Goal: Task Accomplishment & Management: Complete application form

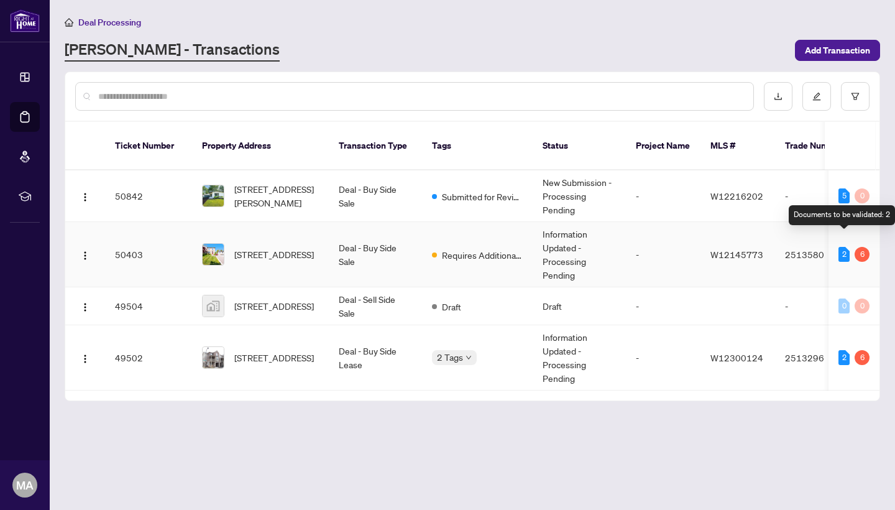
click at [839, 247] on div "2" at bounding box center [843, 254] width 11 height 15
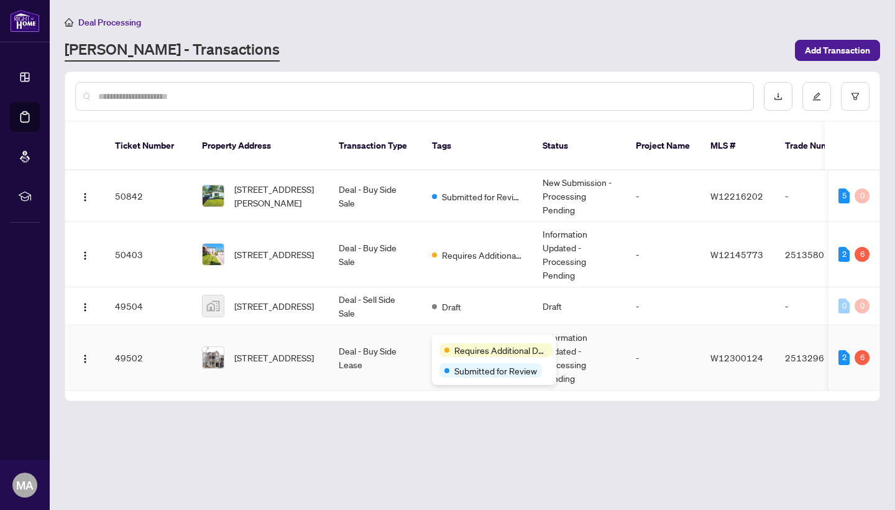
click at [467, 342] on body "Dashboard Deal Processing Mortgage Referrals rLearning MA Mark Alfakir Mark@alf…" at bounding box center [447, 255] width 895 height 510
click at [470, 248] on span "Requires Additional Docs" at bounding box center [482, 255] width 81 height 14
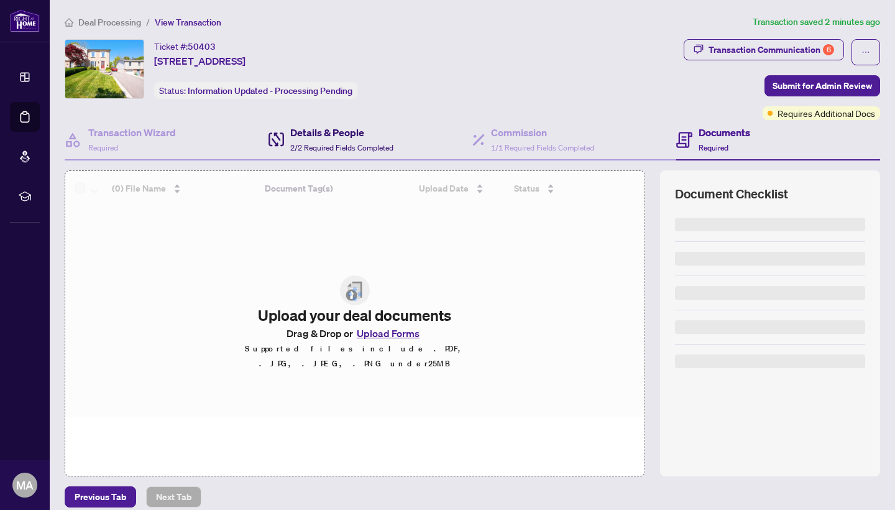
click at [344, 137] on h4 "Details & People" at bounding box center [341, 132] width 103 height 15
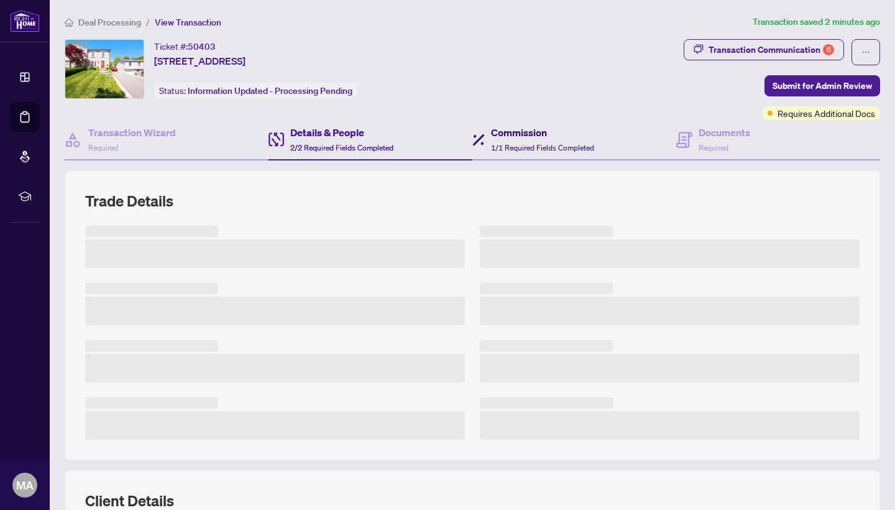
click at [541, 132] on h4 "Commission" at bounding box center [542, 132] width 103 height 15
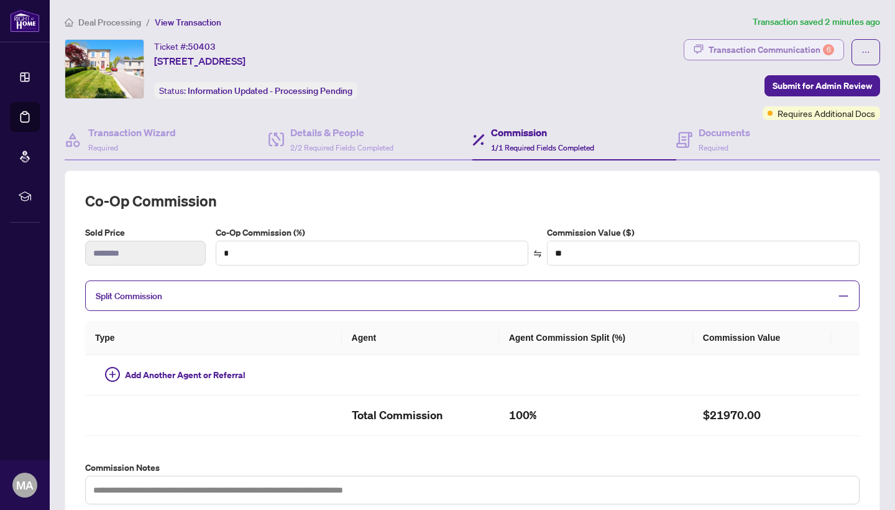
type input "***"
type input "*******"
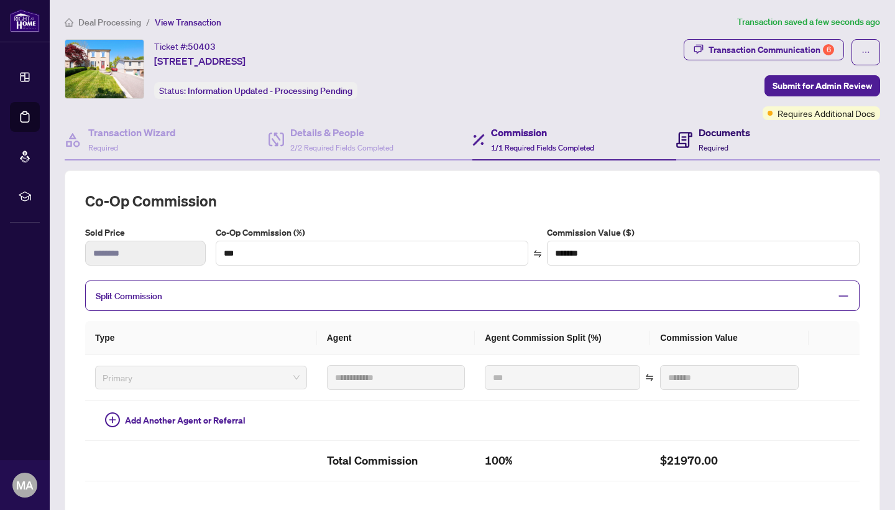
click at [725, 137] on h4 "Documents" at bounding box center [725, 132] width 52 height 15
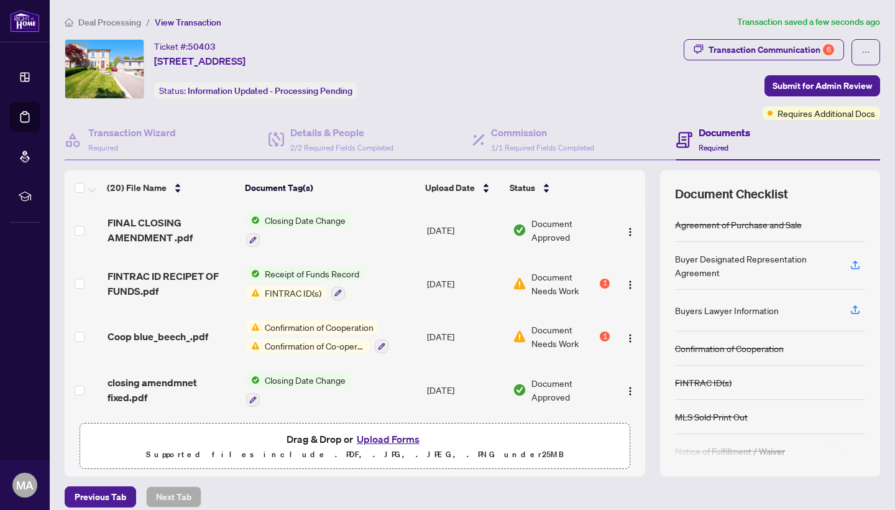
scroll to position [103, 0]
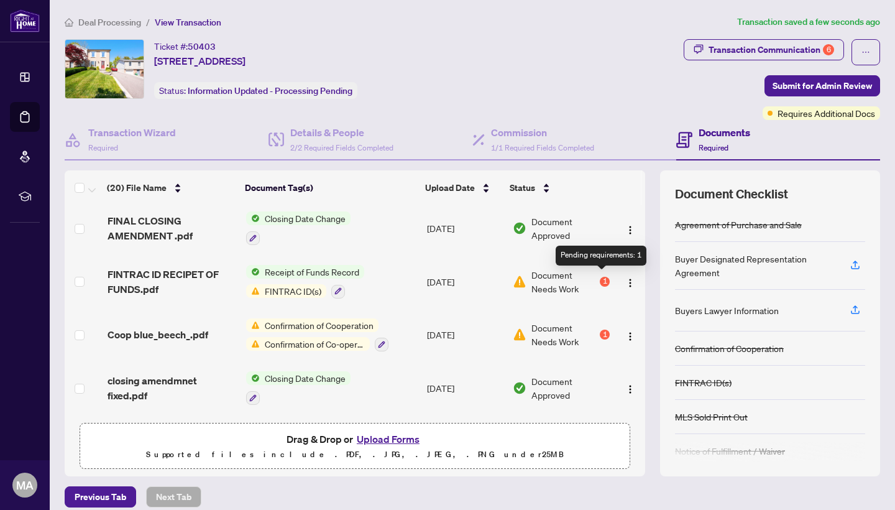
click at [604, 277] on div "1" at bounding box center [605, 282] width 10 height 10
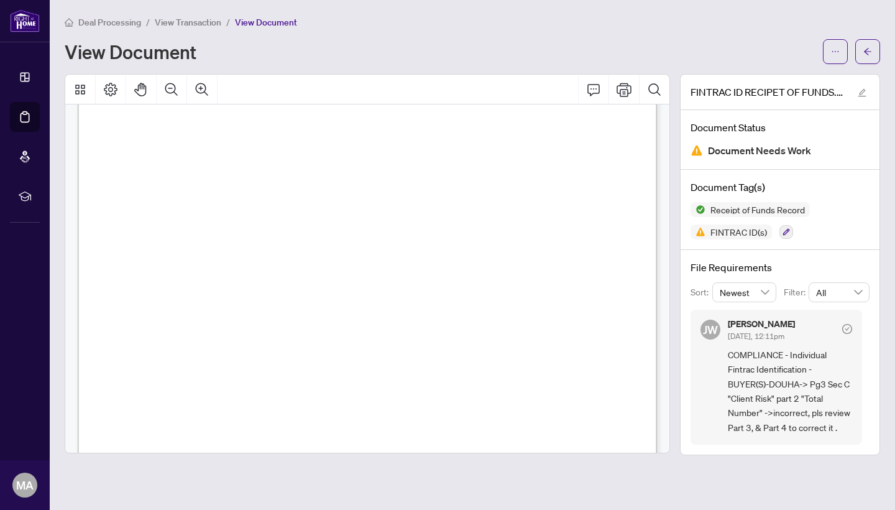
scroll to position [3648, 0]
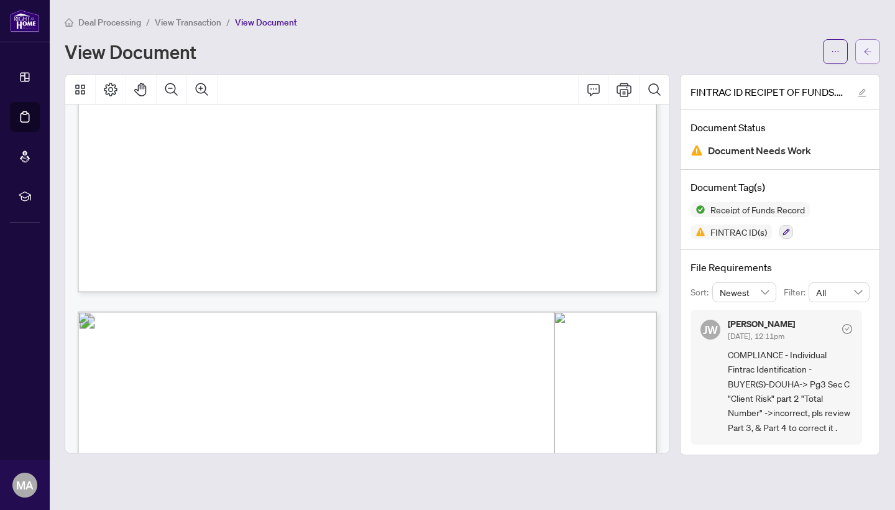
click at [878, 47] on button "button" at bounding box center [867, 51] width 25 height 25
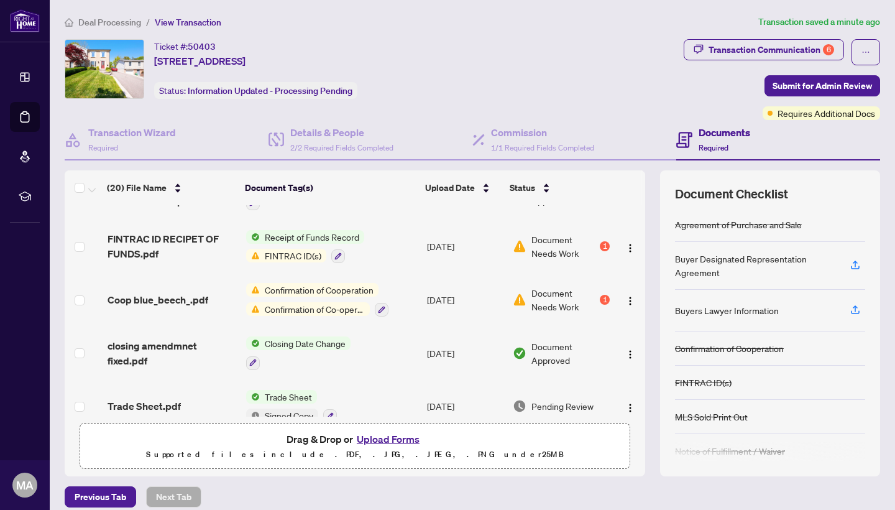
scroll to position [114, 0]
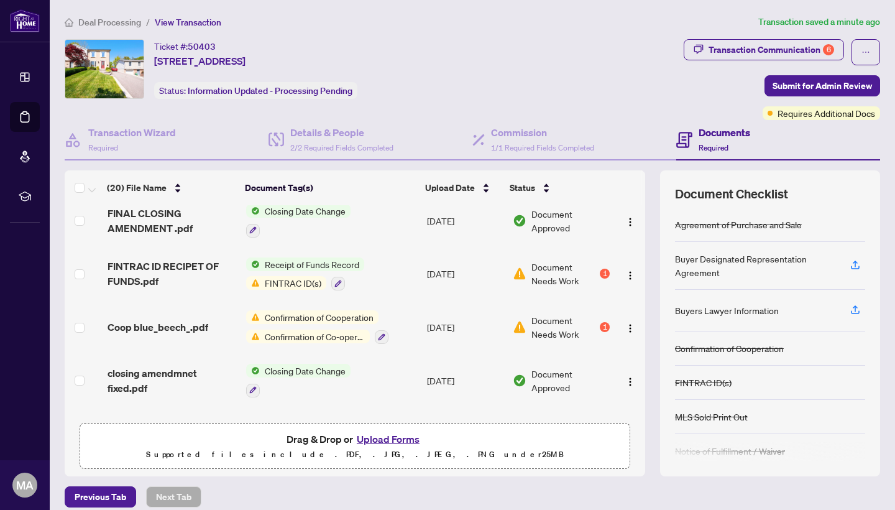
click at [604, 322] on div "1" at bounding box center [605, 327] width 10 height 10
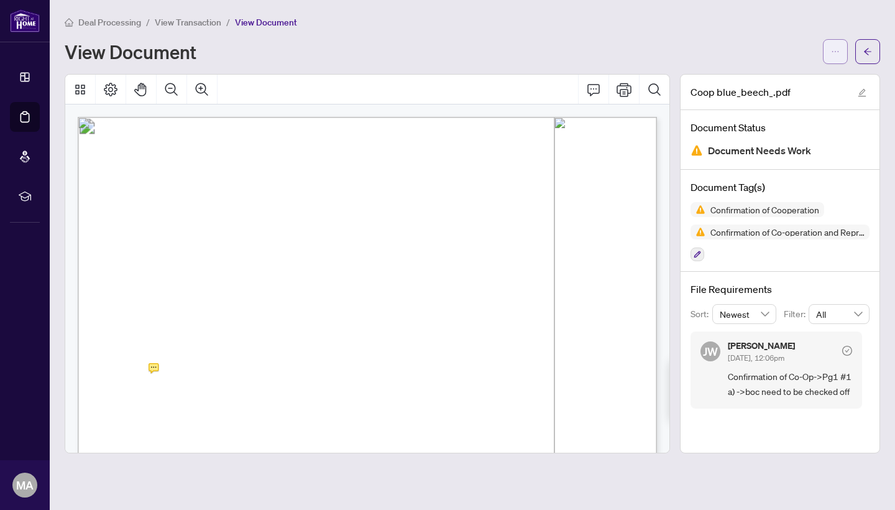
click at [845, 53] on button "button" at bounding box center [835, 51] width 25 height 25
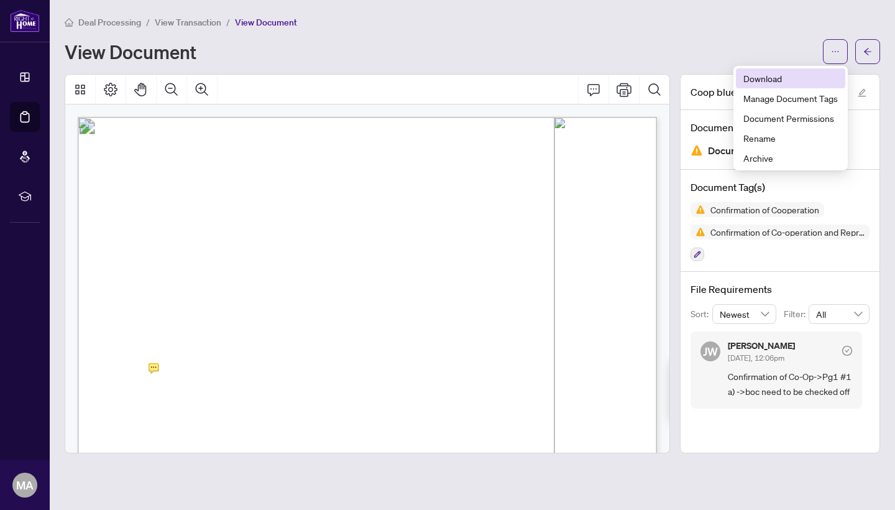
click at [782, 83] on span "Download" at bounding box center [790, 78] width 94 height 14
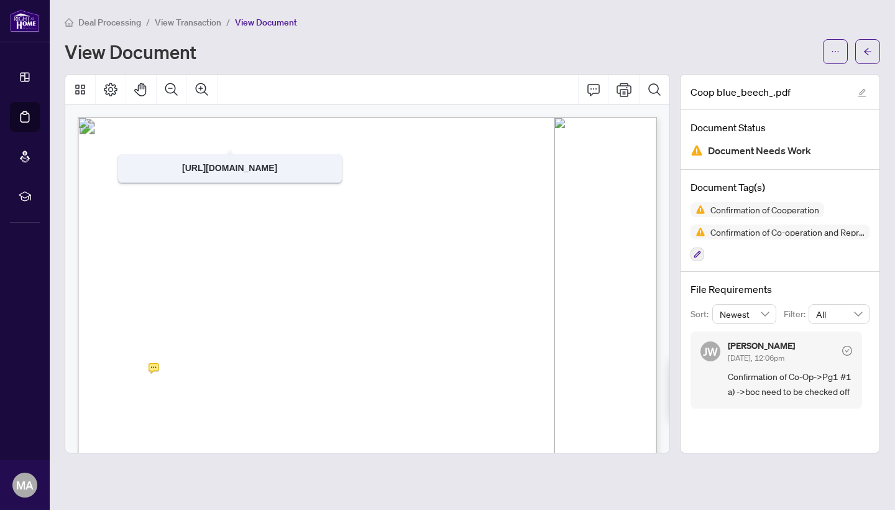
click at [181, 21] on span "View Transaction" at bounding box center [188, 22] width 67 height 11
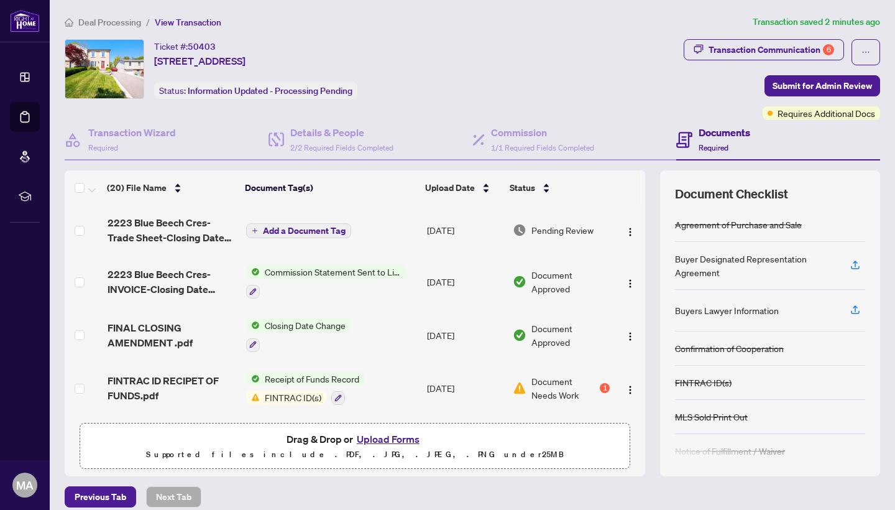
click at [372, 272] on span "Commission Statement Sent to Listing Brokerage" at bounding box center [333, 272] width 147 height 14
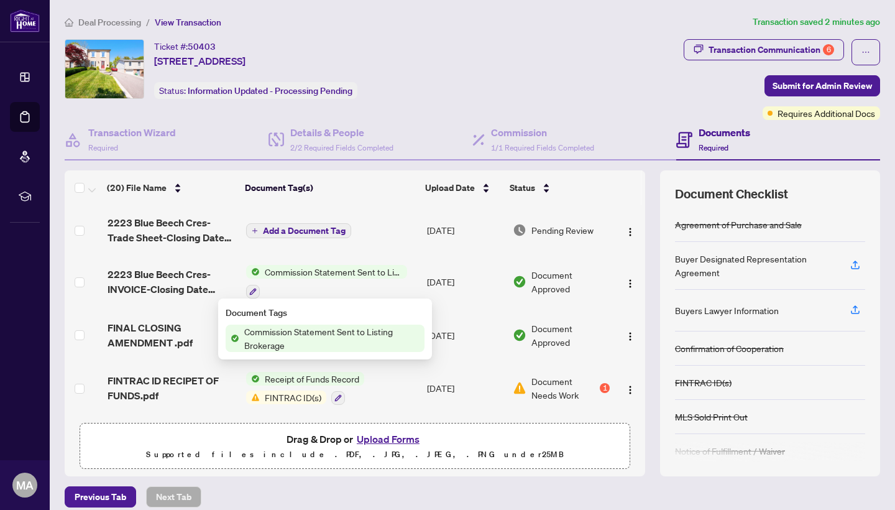
click at [382, 287] on div at bounding box center [326, 290] width 161 height 15
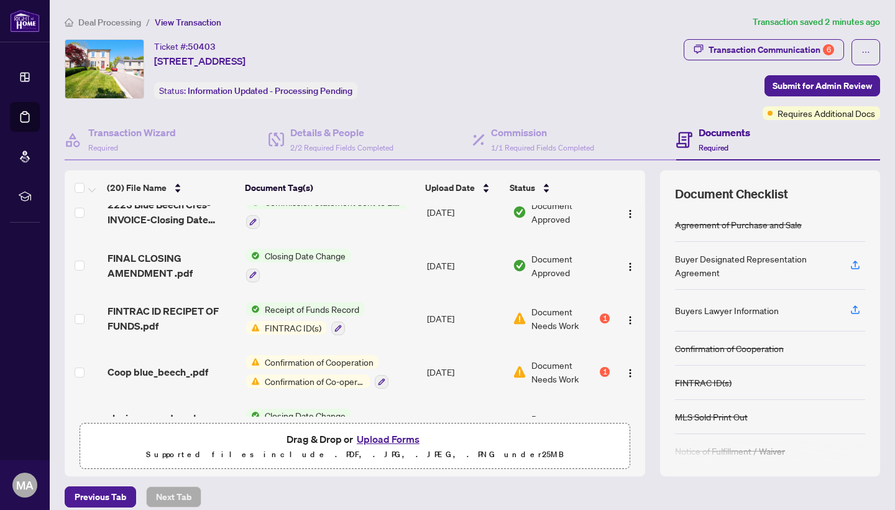
scroll to position [73, 0]
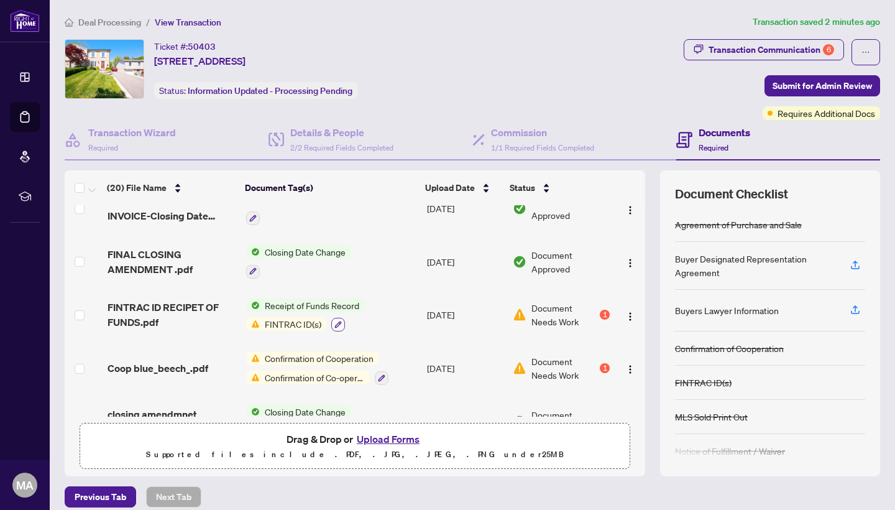
click at [335, 321] on icon "button" at bounding box center [337, 324] width 7 height 7
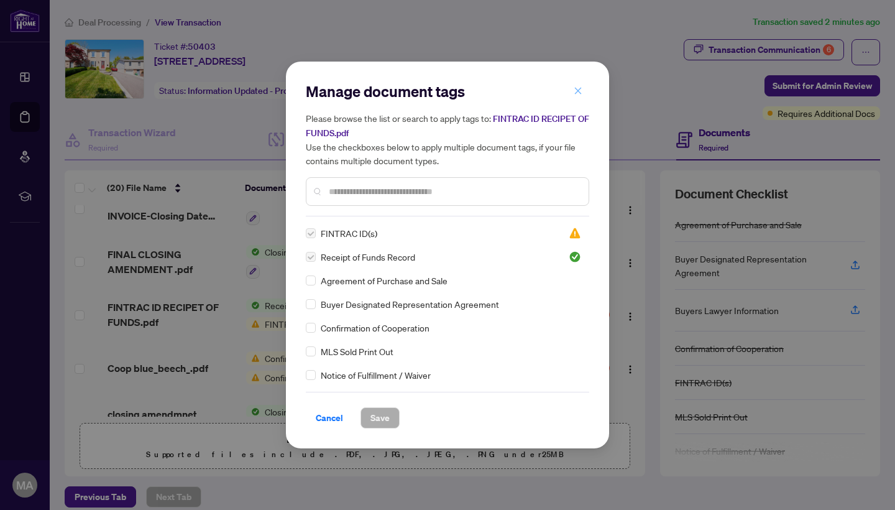
click at [579, 93] on icon "close" at bounding box center [578, 90] width 9 height 9
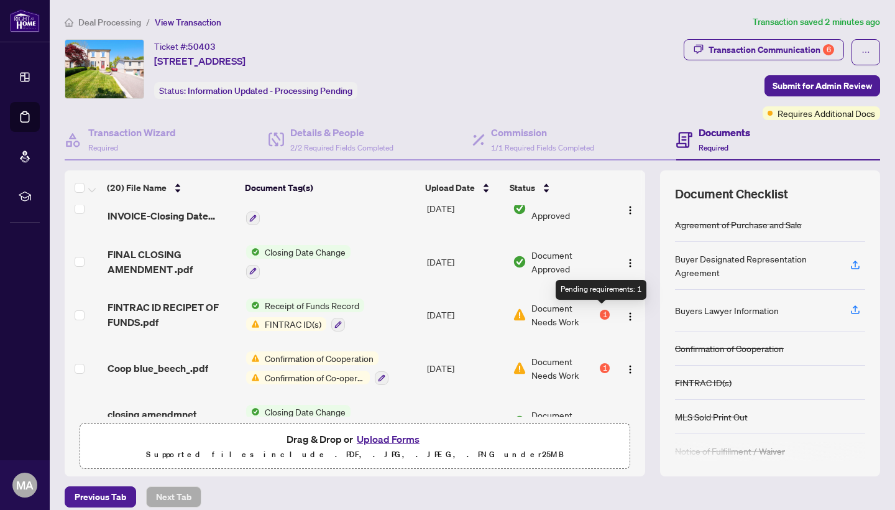
click at [604, 313] on div "1" at bounding box center [605, 315] width 10 height 10
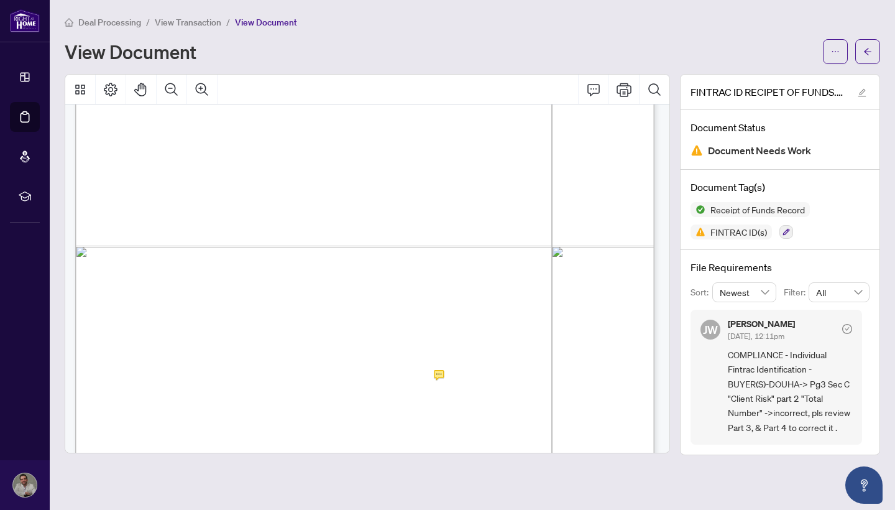
scroll to position [8028, 0]
click at [194, 24] on span "View Transaction" at bounding box center [188, 22] width 67 height 11
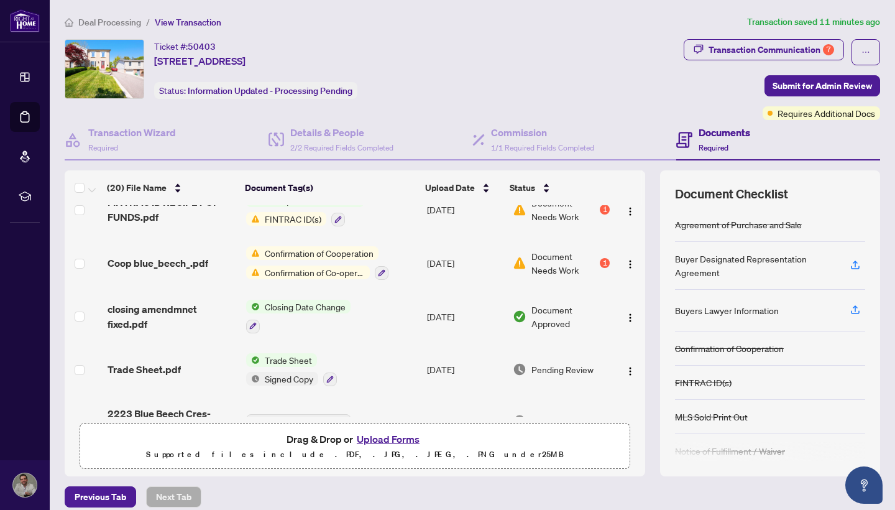
scroll to position [124, 0]
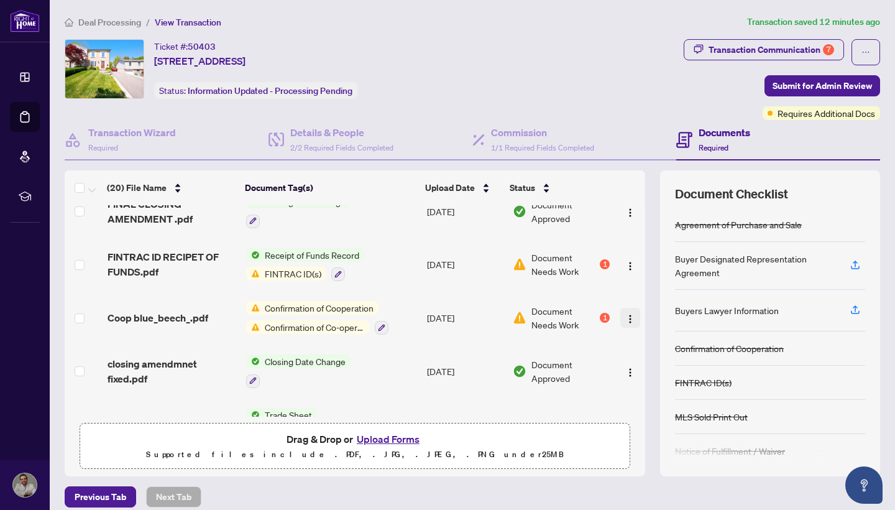
click at [628, 315] on img "button" at bounding box center [630, 319] width 10 height 10
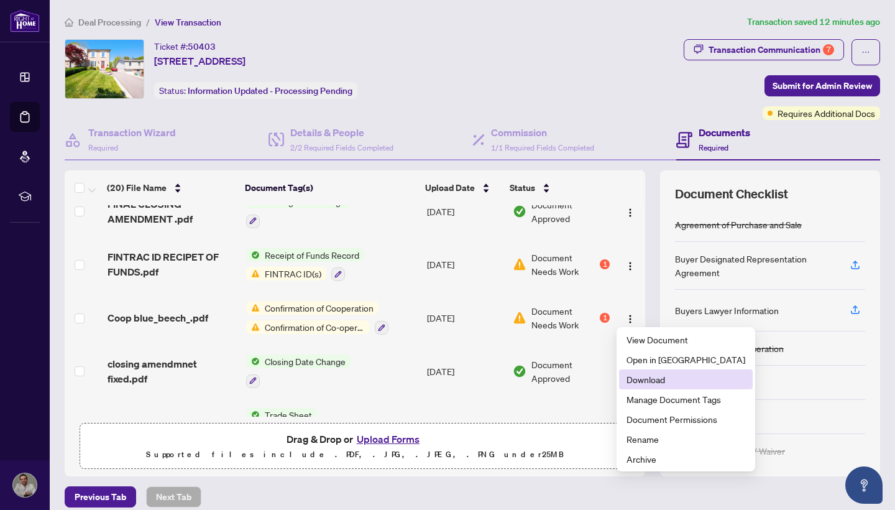
click at [646, 379] on span "Download" at bounding box center [686, 379] width 119 height 14
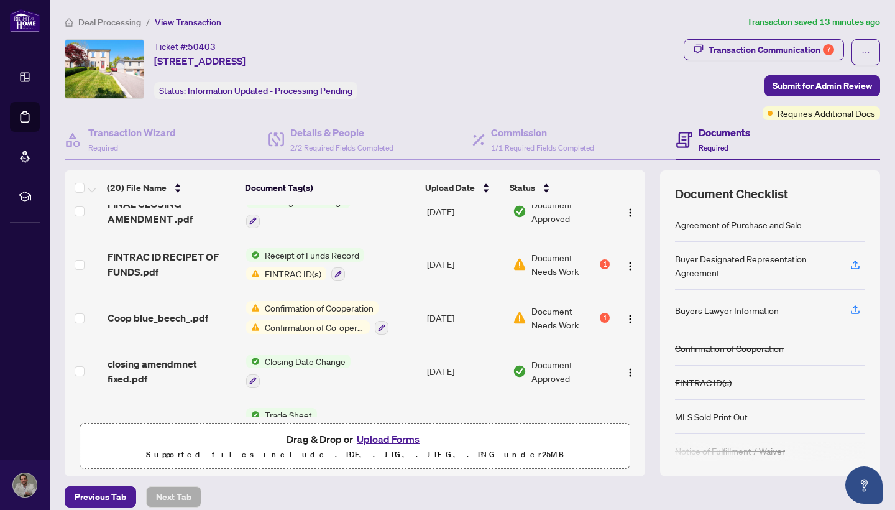
scroll to position [107, 0]
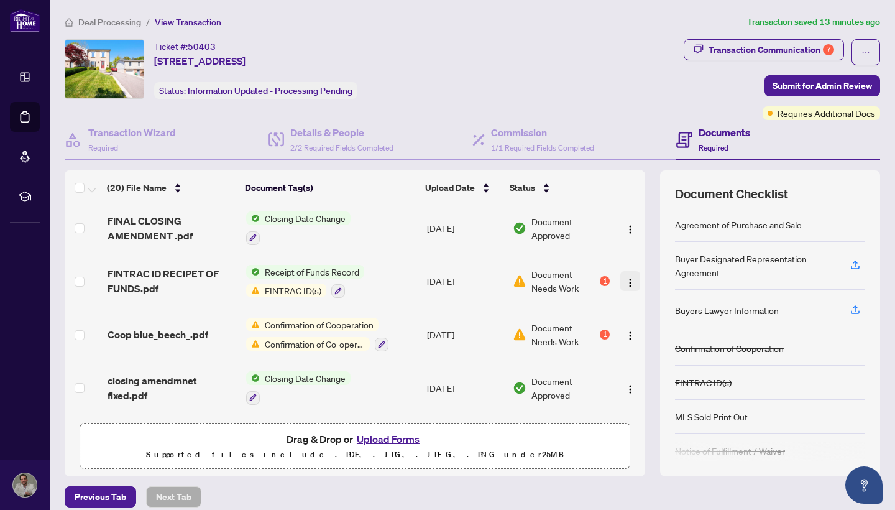
click at [625, 278] on img "button" at bounding box center [630, 283] width 10 height 10
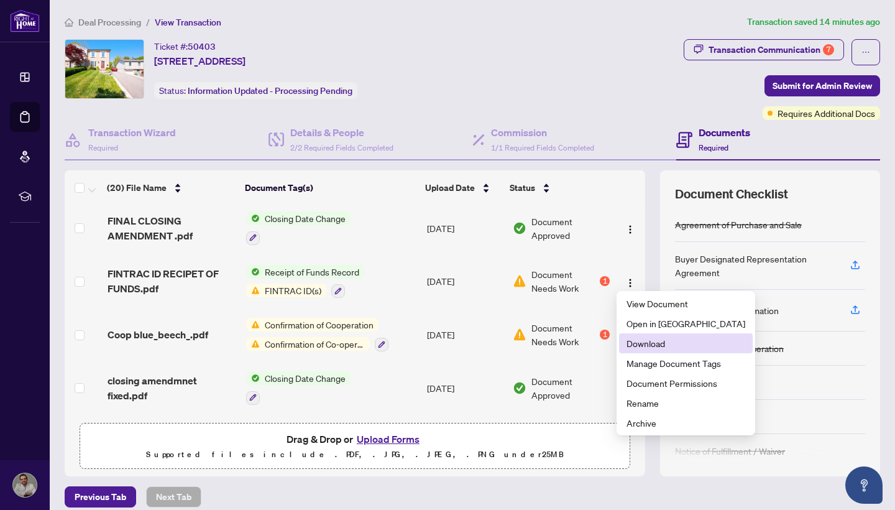
click at [655, 344] on span "Download" at bounding box center [686, 343] width 119 height 14
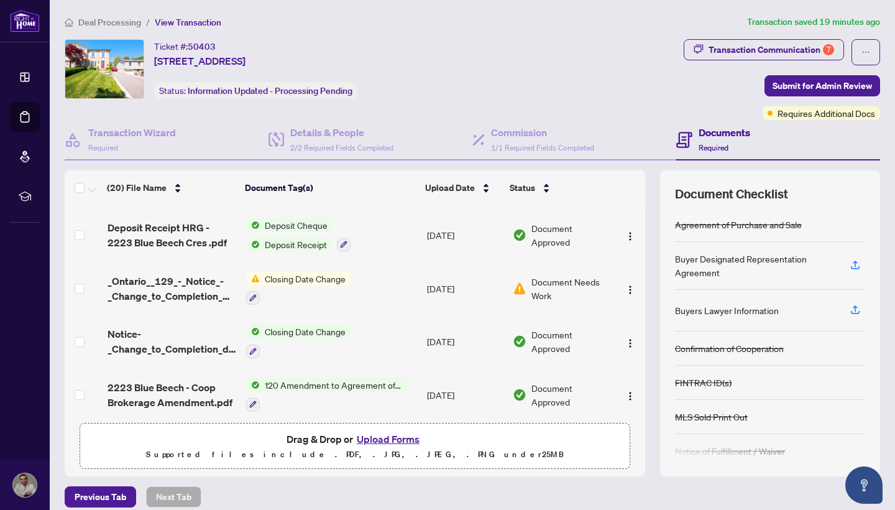
scroll to position [841, 0]
click at [392, 440] on button "Upload Forms" at bounding box center [388, 439] width 70 height 16
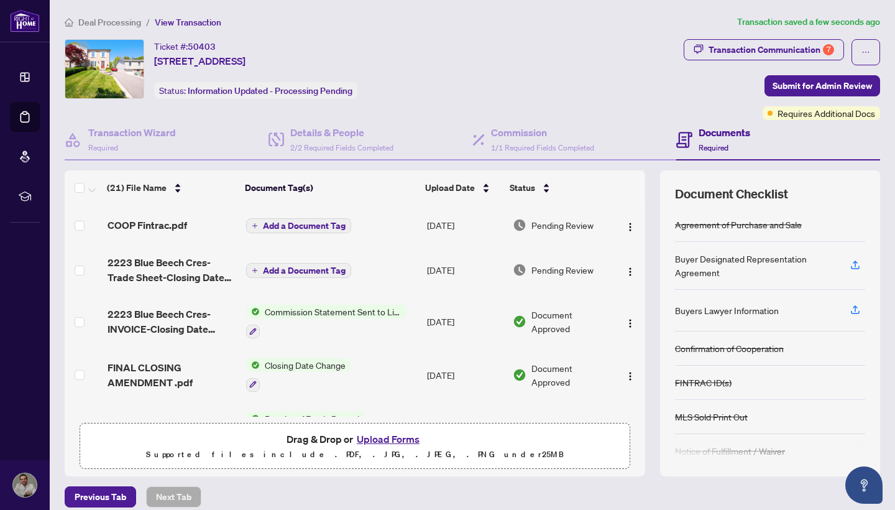
scroll to position [0, 0]
click at [816, 88] on span "Submit for Admin Review" at bounding box center [822, 86] width 99 height 20
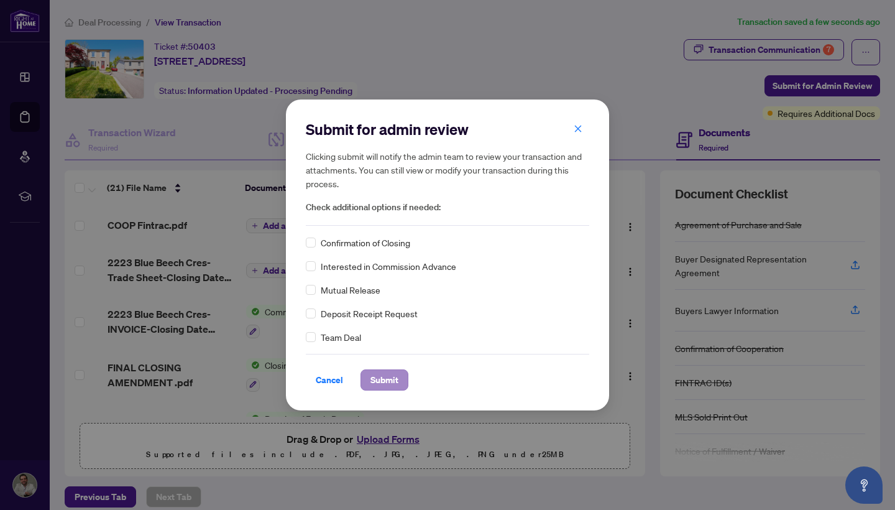
click at [394, 387] on span "Submit" at bounding box center [384, 380] width 28 height 20
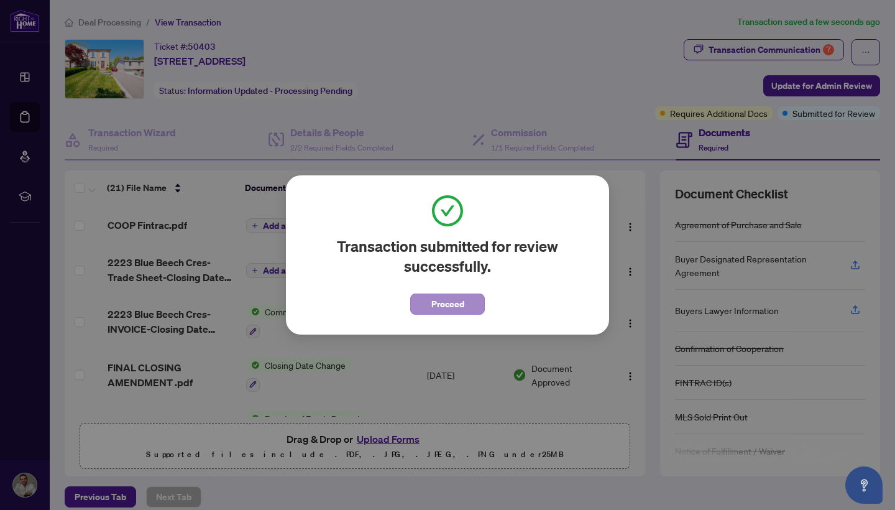
click at [440, 301] on span "Proceed" at bounding box center [447, 304] width 33 height 20
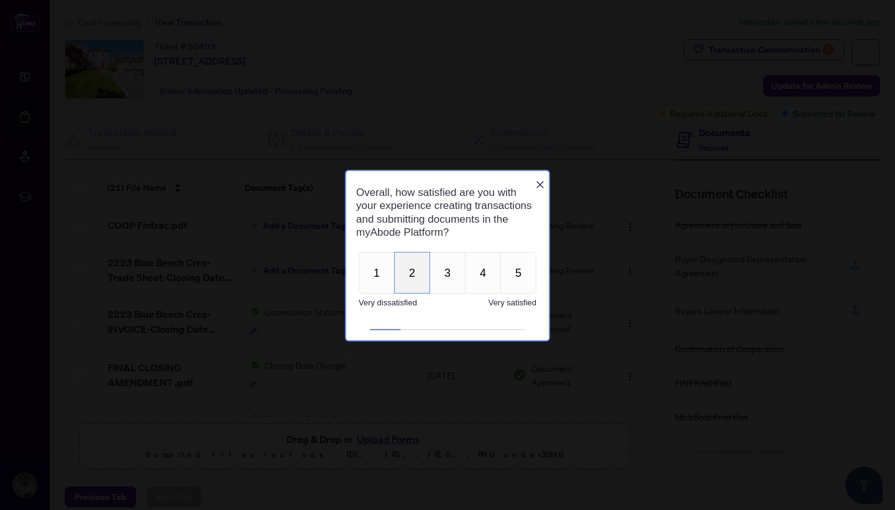
click at [418, 281] on button "2" at bounding box center [412, 272] width 36 height 42
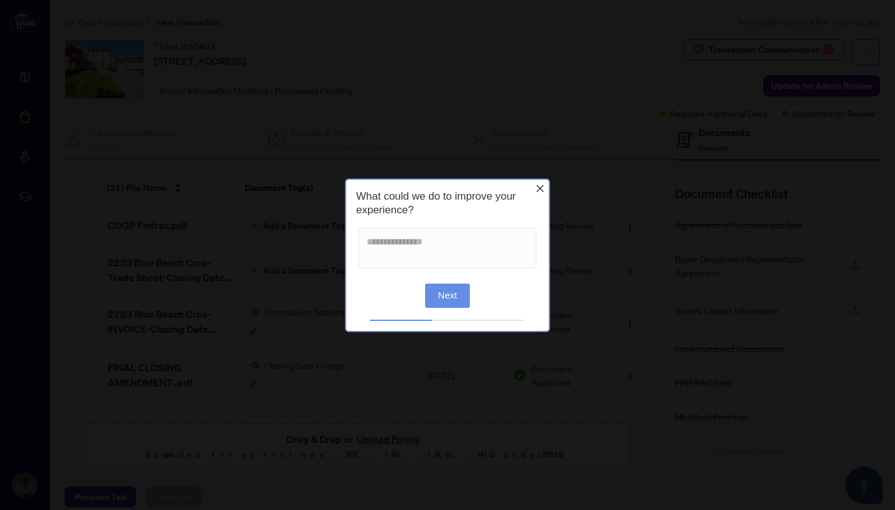
click at [454, 298] on button "Next" at bounding box center [447, 295] width 45 height 24
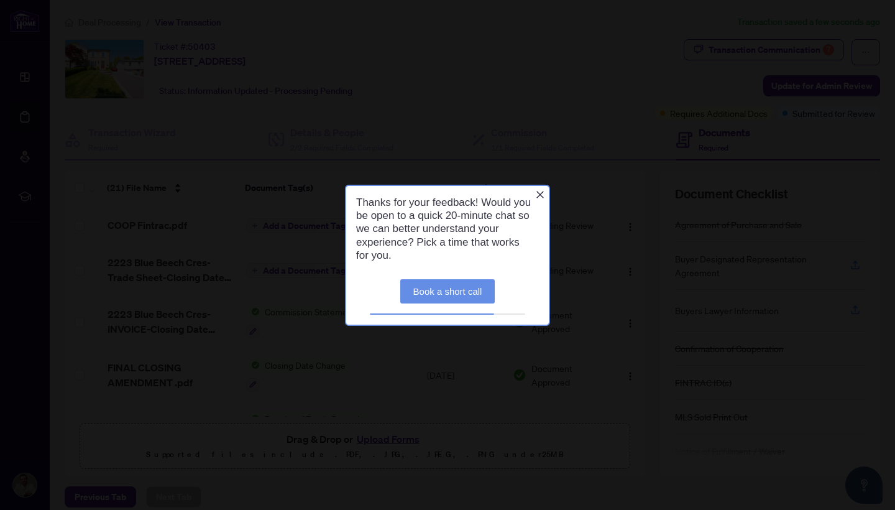
click at [454, 296] on link "Book a short call" at bounding box center [447, 290] width 95 height 24
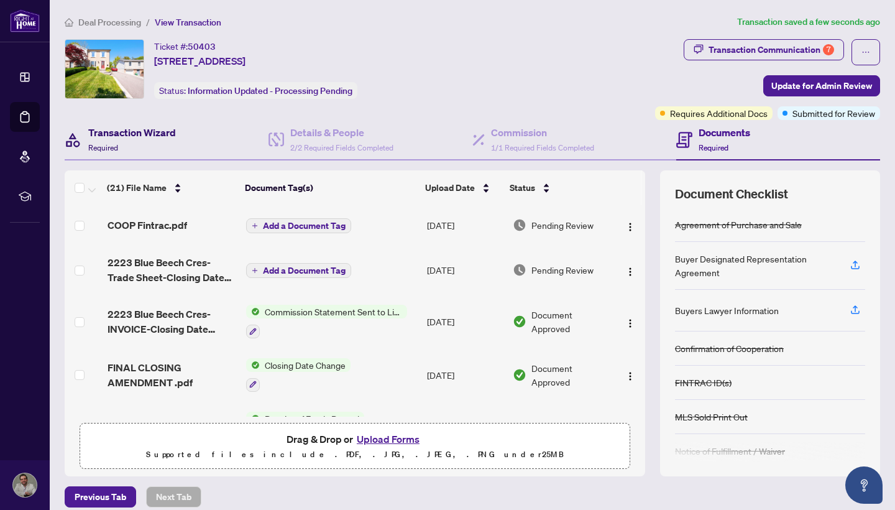
click at [144, 146] on div "Transaction Wizard Required" at bounding box center [132, 139] width 88 height 29
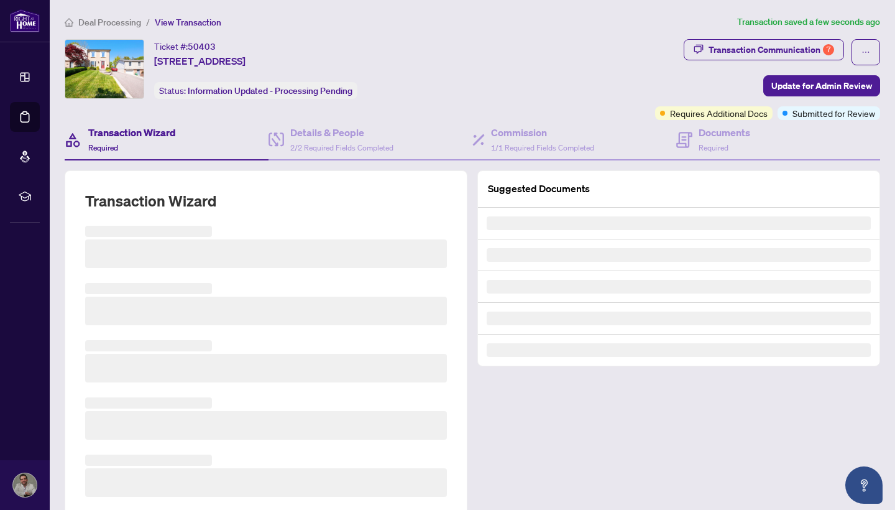
click at [122, 17] on span "Deal Processing" at bounding box center [109, 22] width 63 height 11
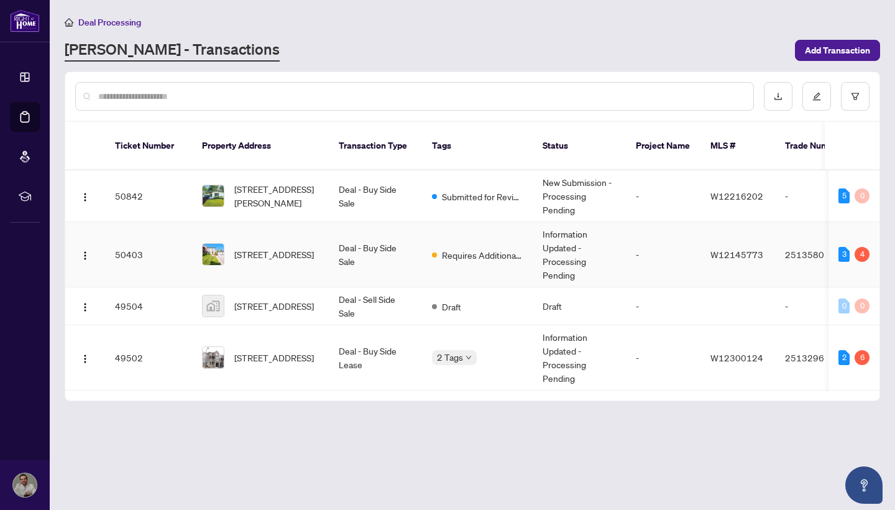
click at [480, 262] on td "Requires Additional Docs" at bounding box center [477, 254] width 111 height 65
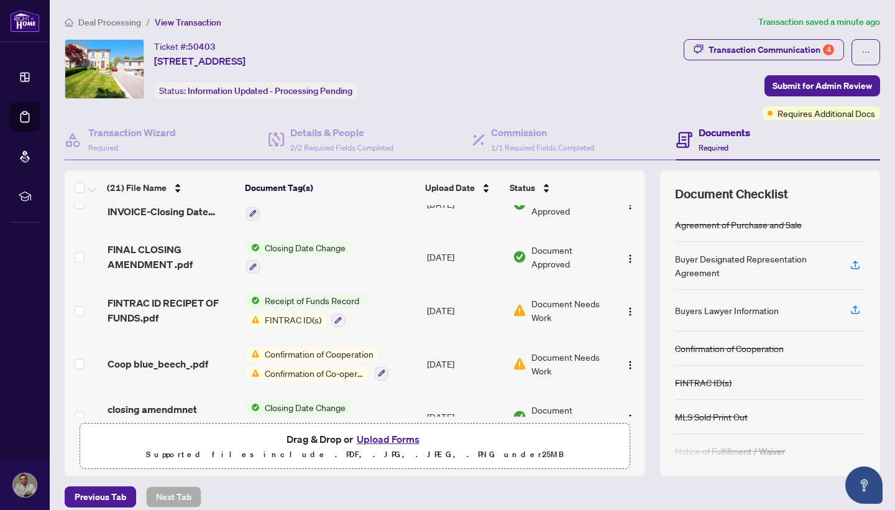
scroll to position [144, 0]
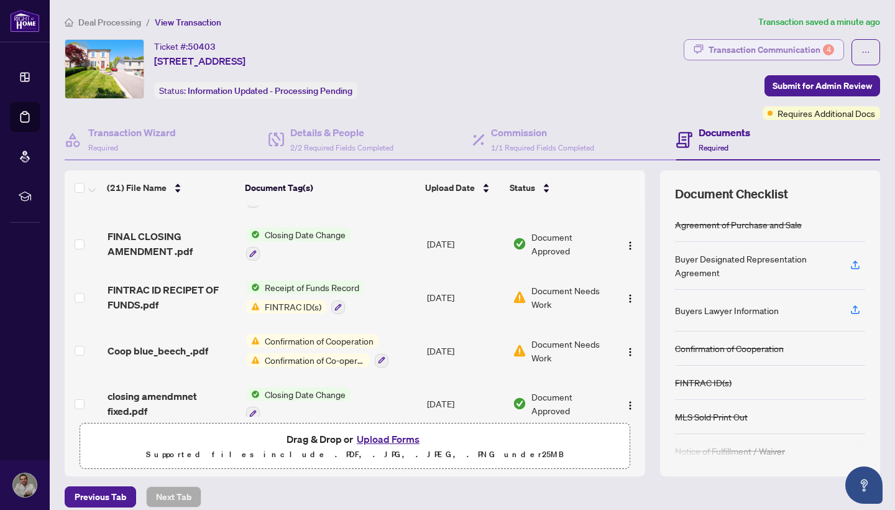
click at [776, 57] on div "Transaction Communication 4" at bounding box center [772, 50] width 126 height 20
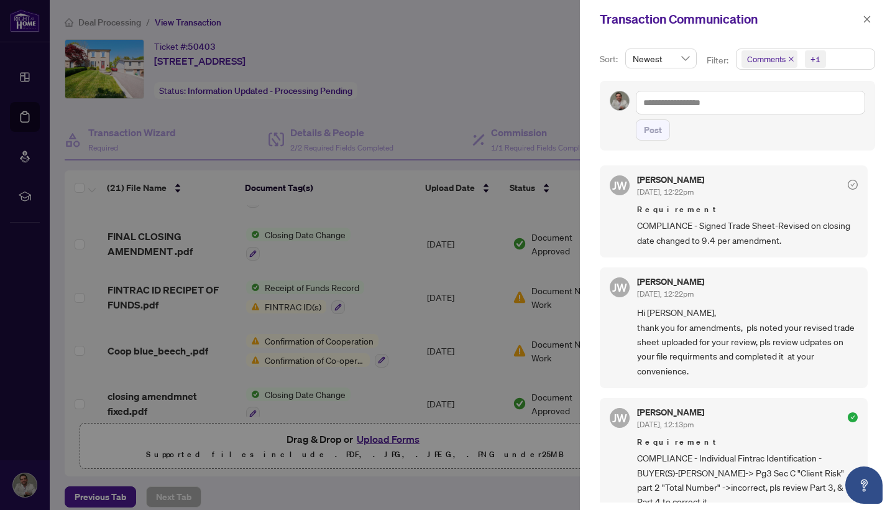
click at [719, 245] on span "COMPLIANCE - Signed Trade Sheet-Revised on closing date changed to 9.4 per amen…" at bounding box center [747, 232] width 221 height 29
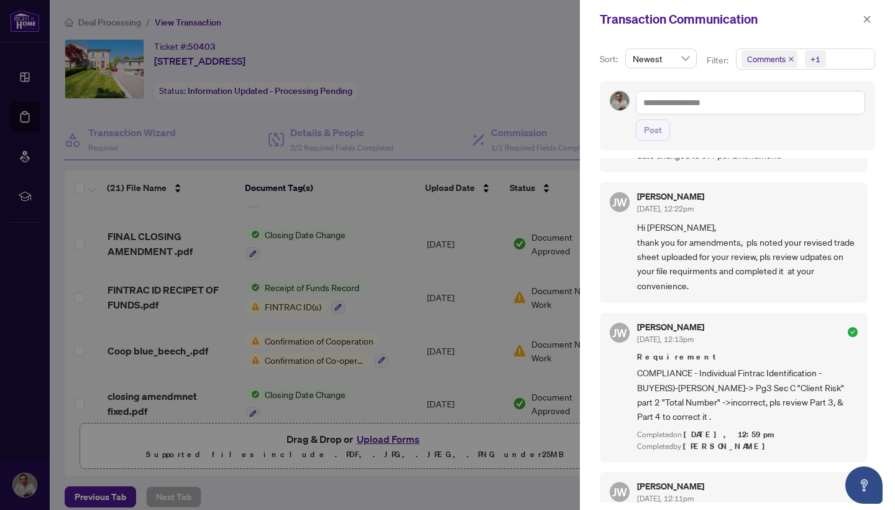
scroll to position [85, 0]
click at [865, 24] on icon "close" at bounding box center [867, 19] width 9 height 9
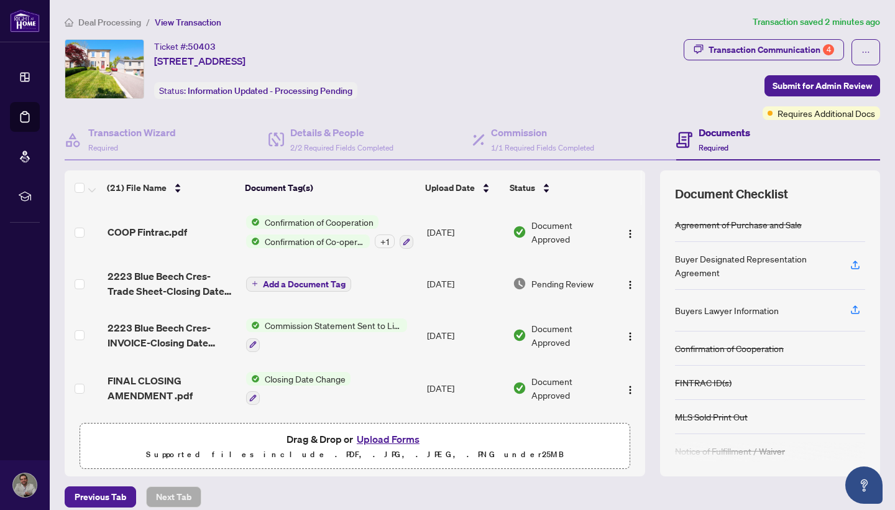
scroll to position [0, 0]
click at [625, 282] on img "button" at bounding box center [630, 285] width 10 height 10
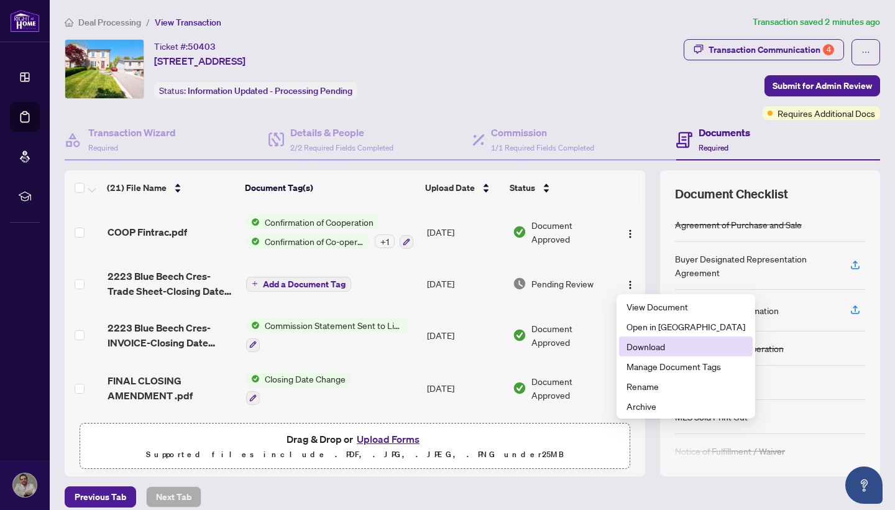
click at [659, 352] on span "Download" at bounding box center [686, 346] width 119 height 14
